Goal: Information Seeking & Learning: Learn about a topic

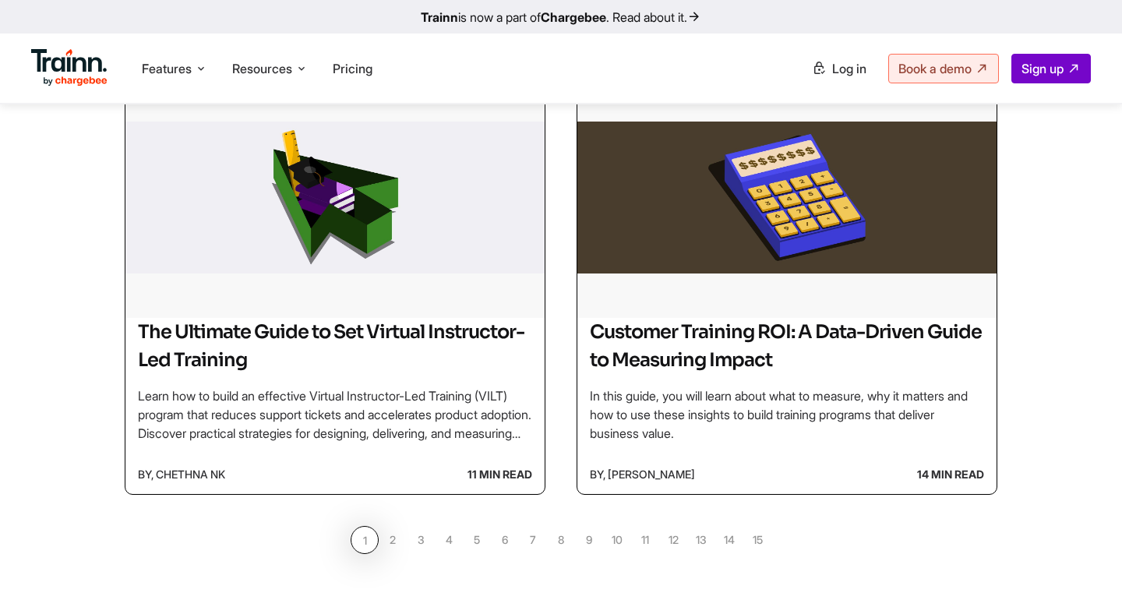
scroll to position [1369, 0]
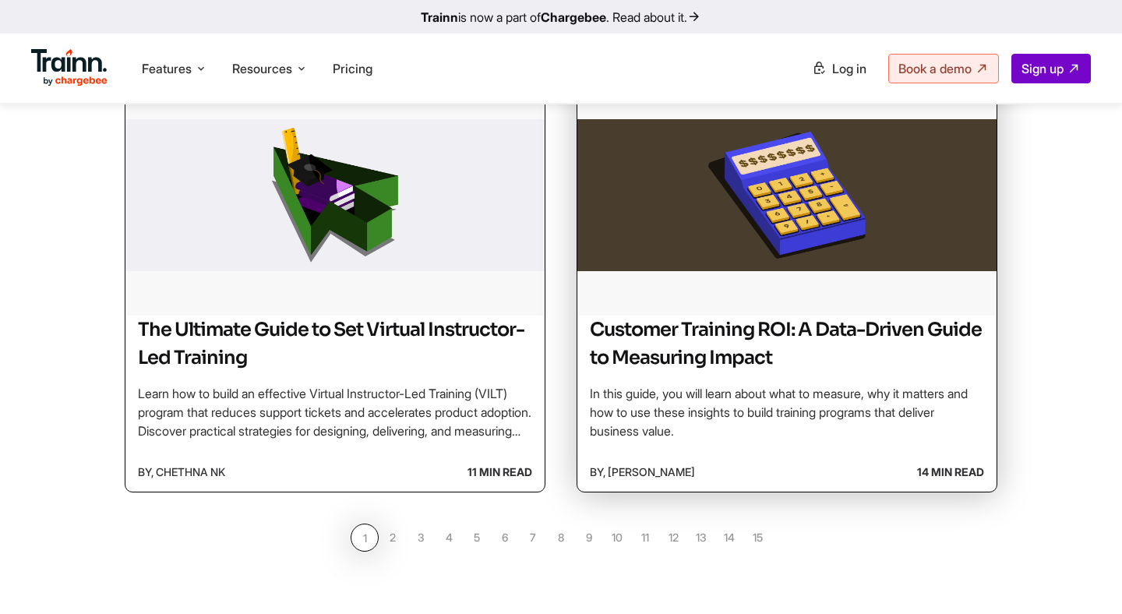
click at [652, 357] on h2 "Customer Training ROI: A Data-Driven Guide to Measuring Impact" at bounding box center [787, 344] width 394 height 56
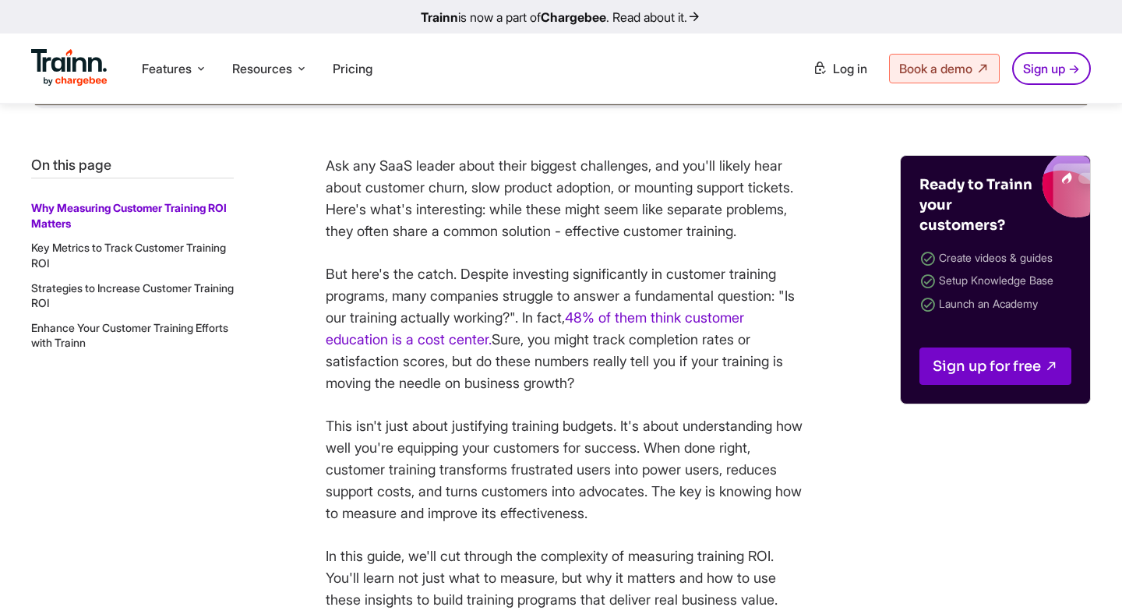
scroll to position [662, 0]
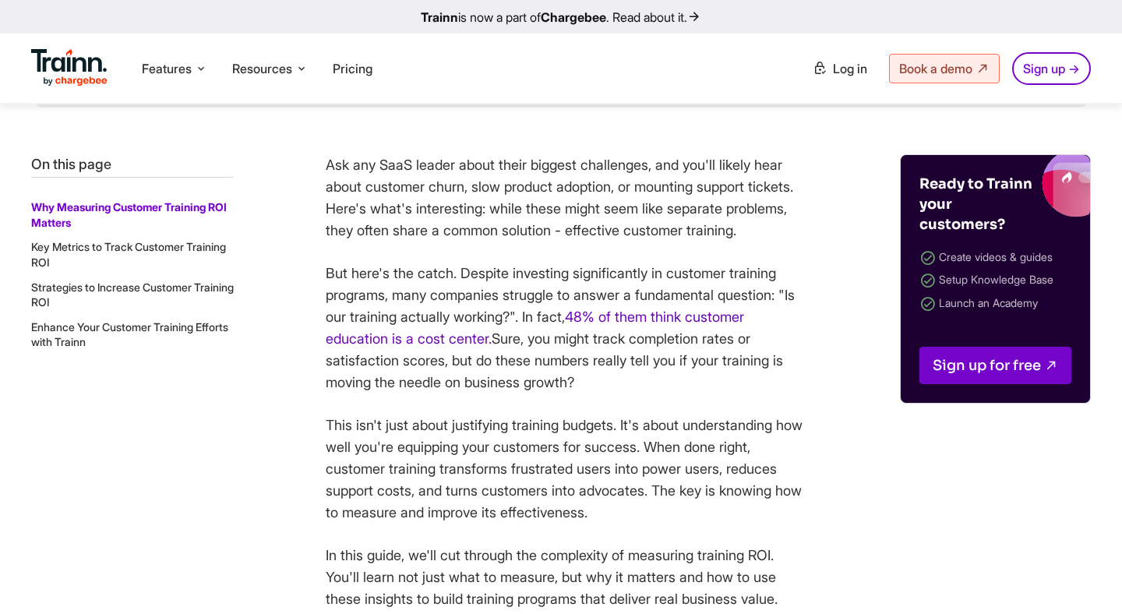
click at [634, 334] on link "48% of them think customer education is a cost center." at bounding box center [535, 328] width 419 height 38
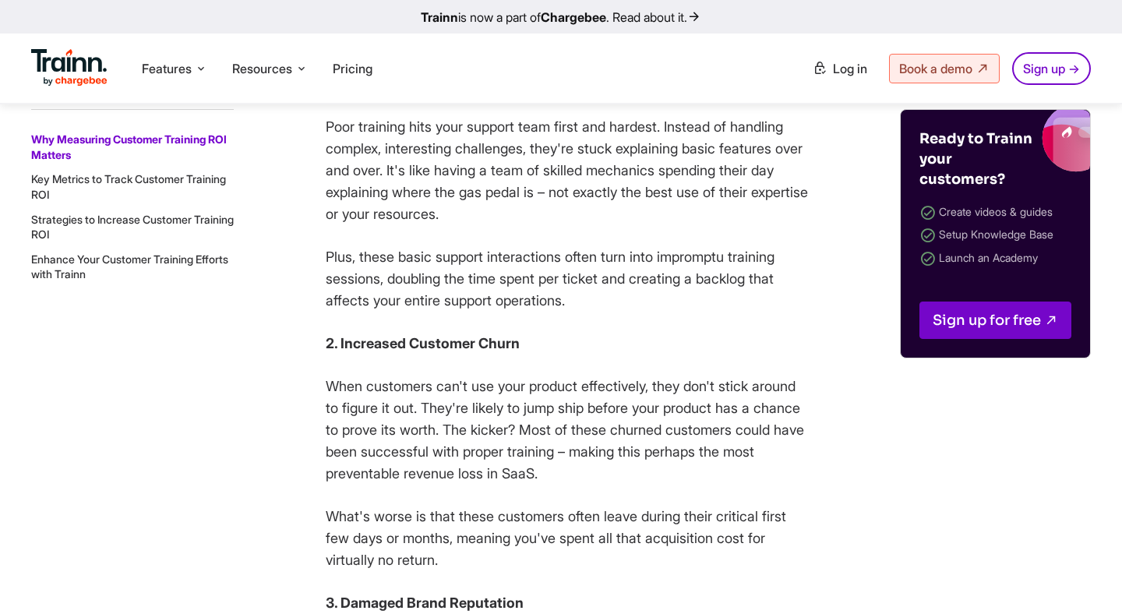
scroll to position [2676, 0]
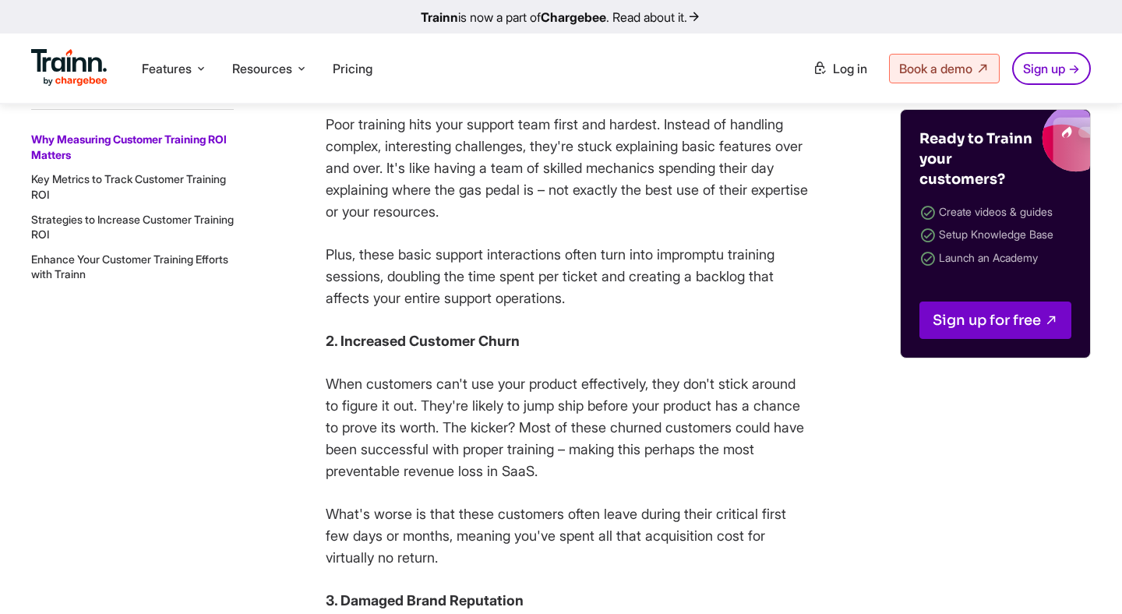
drag, startPoint x: 25, startPoint y: 126, endPoint x: 23, endPoint y: 134, distance: 7.9
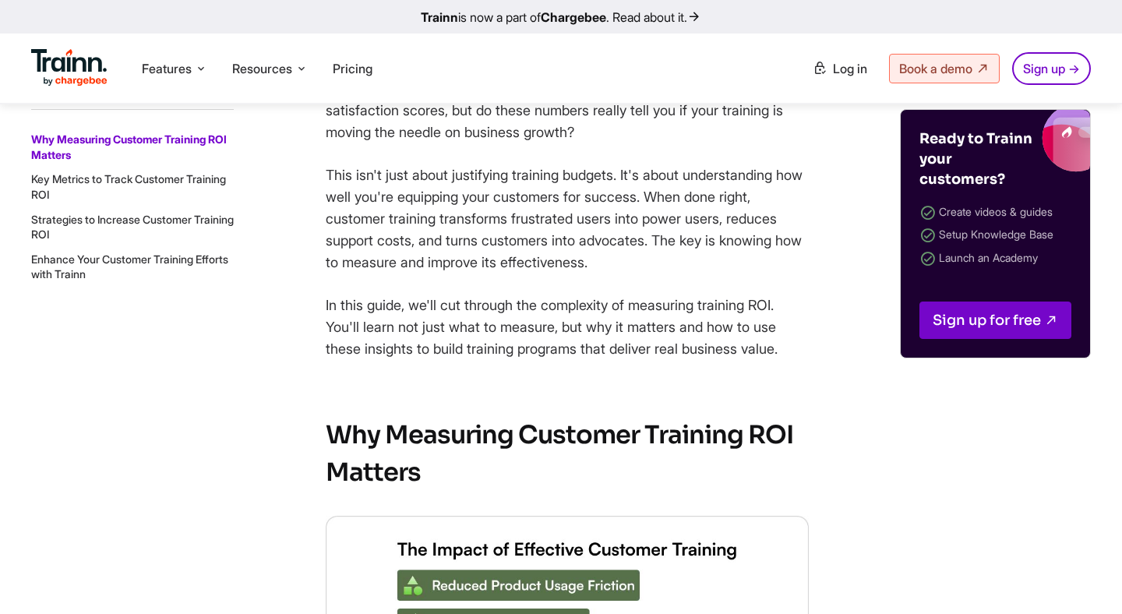
scroll to position [933, 0]
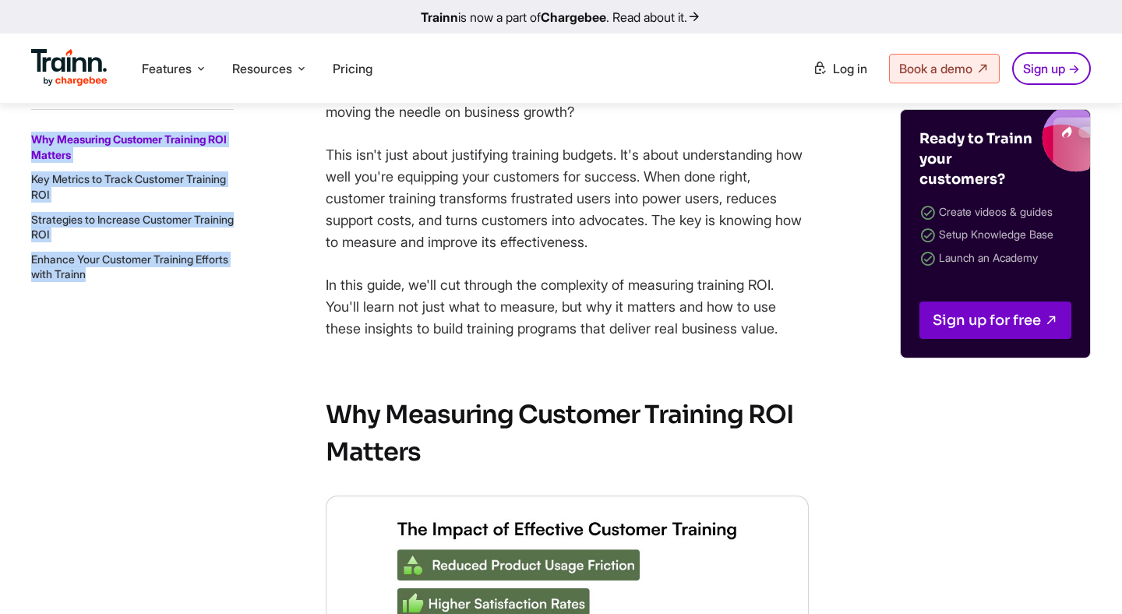
drag, startPoint x: 12, startPoint y: 123, endPoint x: 33, endPoint y: 141, distance: 27.1
copy ol "Why Measuring Customer Training ROI Matters Key Metrics to Track Customer Train…"
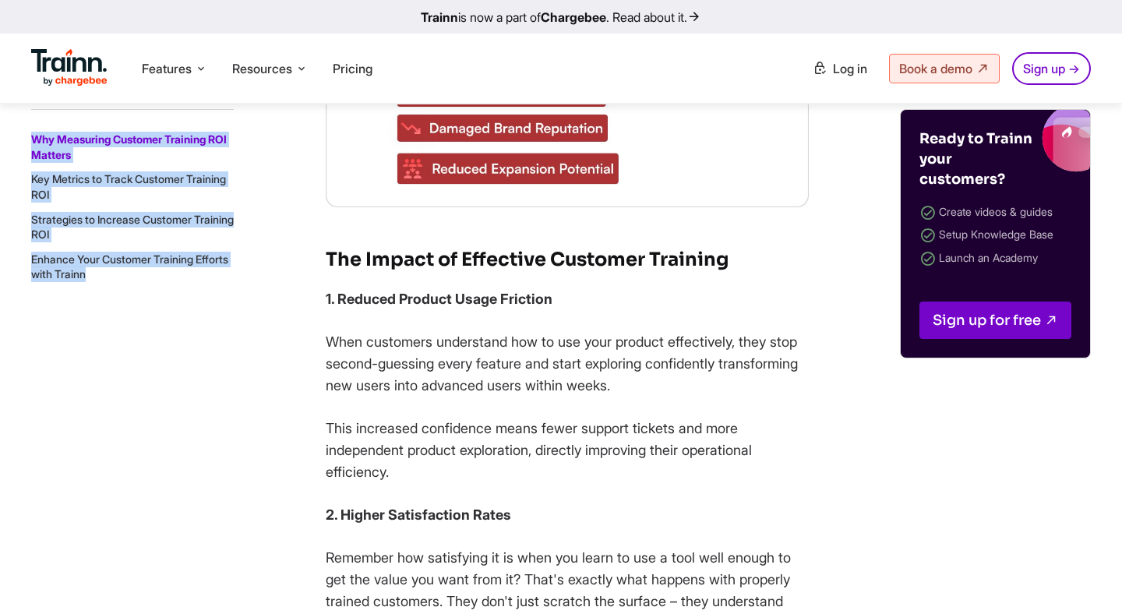
scroll to position [1700, 0]
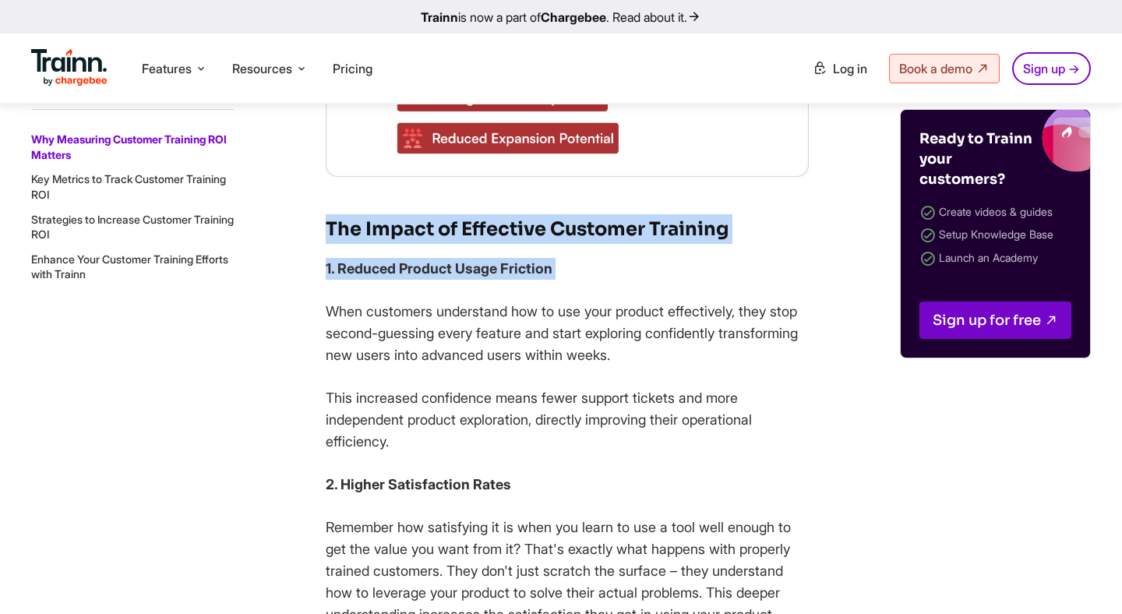
drag, startPoint x: 330, startPoint y: 244, endPoint x: 349, endPoint y: 315, distance: 73.6
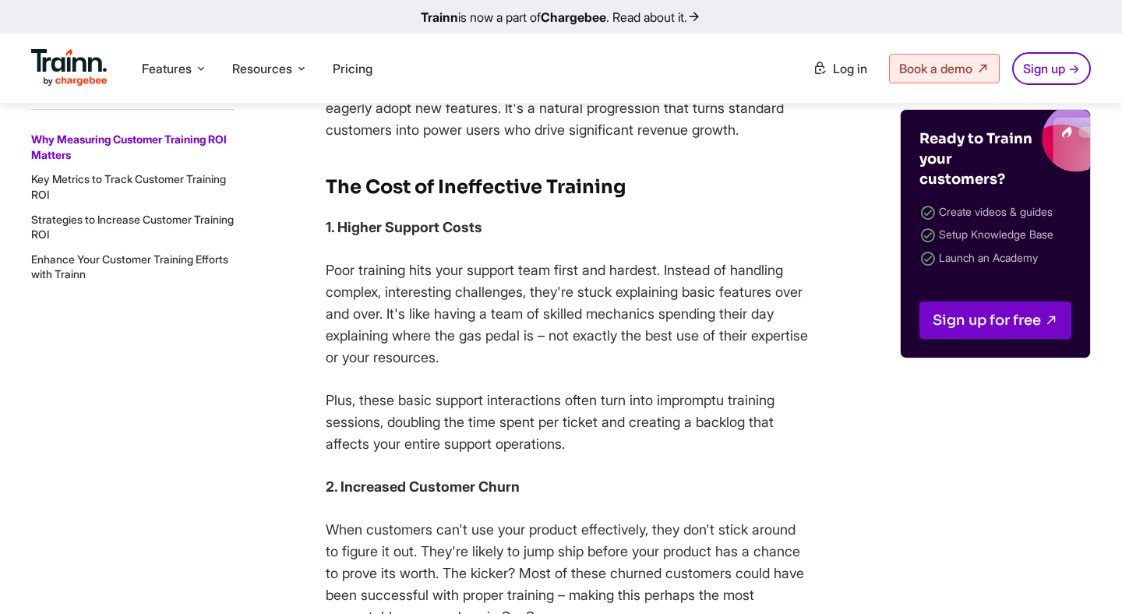
scroll to position [2561, 0]
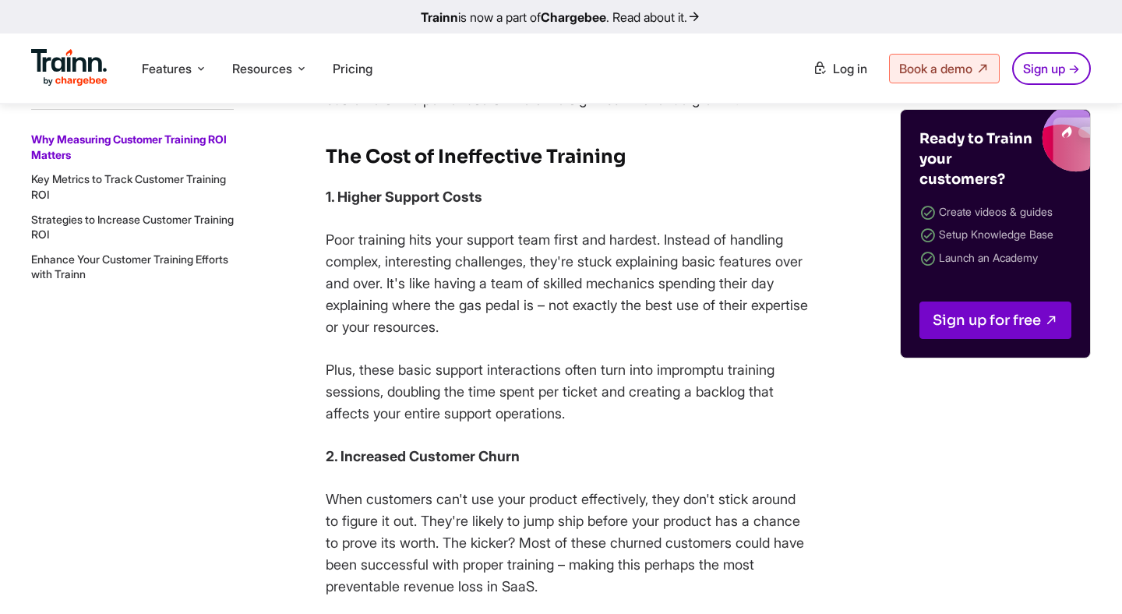
click at [164, 170] on ol "Why Measuring Customer Training ROI Matters Key Metrics to Track Customer Train…" at bounding box center [132, 207] width 203 height 150
click at [164, 178] on link "Key Metrics to Track Customer Training ROI" at bounding box center [128, 186] width 195 height 29
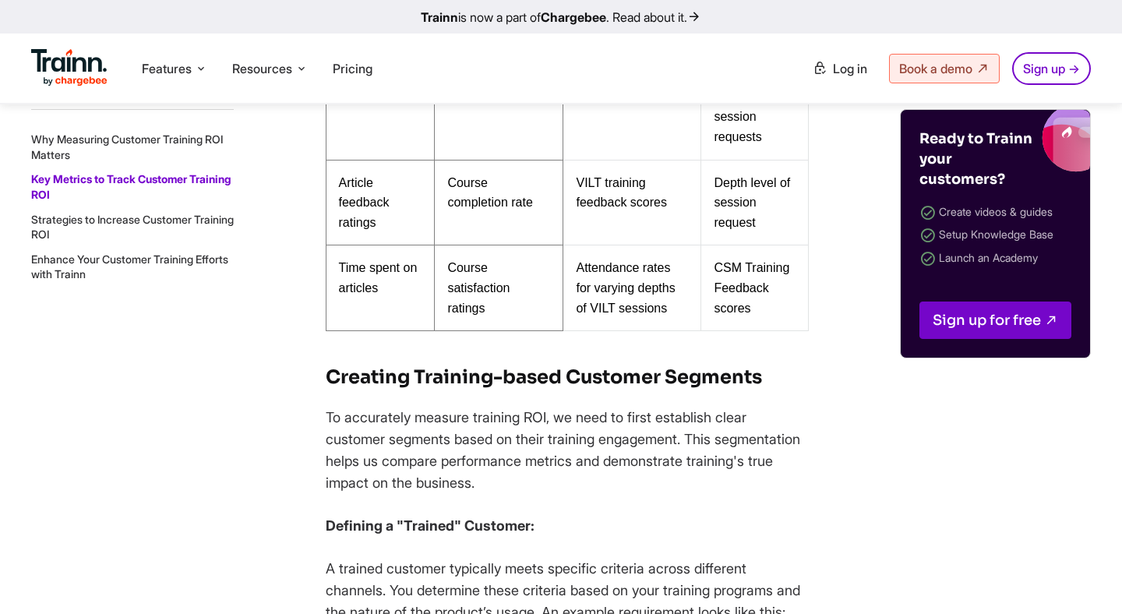
scroll to position [5294, 0]
